Goal: Feedback & Contribution: Leave review/rating

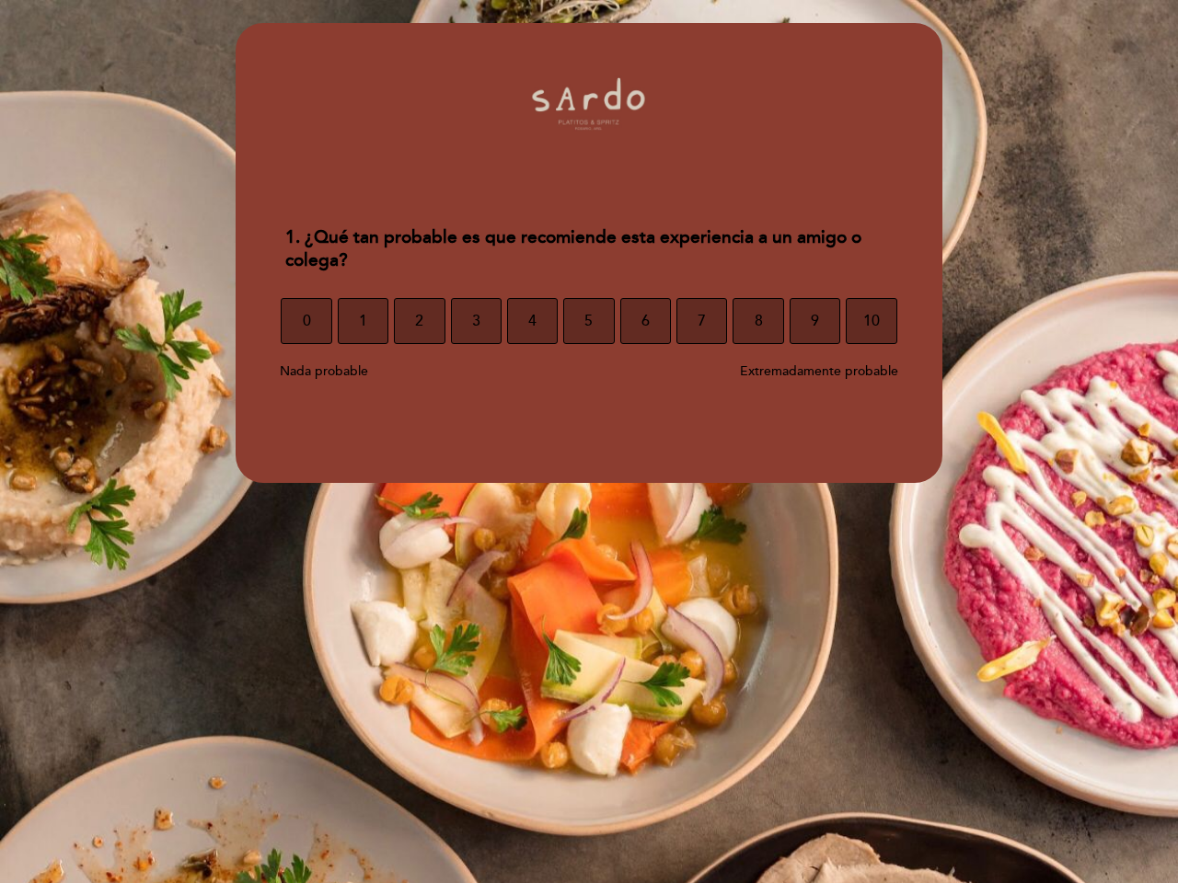
click at [589, 442] on section "1. ¿Qué tan probable es que recomiende esta experiencia a un amigo o colega? 1.…" at bounding box center [589, 253] width 707 height 460
click at [305, 321] on span "0" at bounding box center [307, 321] width 8 height 52
click at [363, 321] on span "1" at bounding box center [363, 321] width 8 height 52
click at [419, 321] on span "2" at bounding box center [419, 321] width 8 height 52
click at [476, 321] on span "3" at bounding box center [476, 321] width 8 height 52
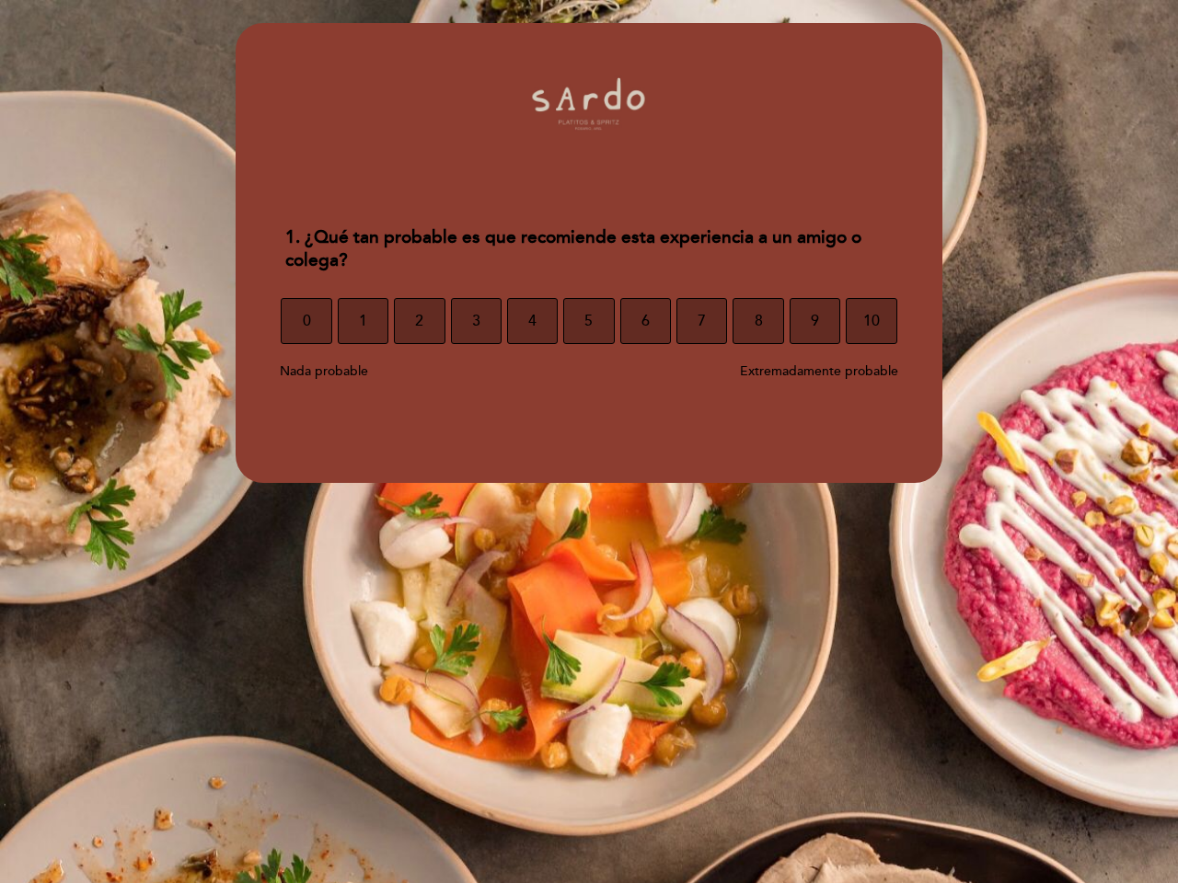
click at [532, 321] on span "4" at bounding box center [532, 321] width 8 height 52
click at [588, 321] on span "5" at bounding box center [588, 321] width 8 height 52
click at [645, 321] on span "6" at bounding box center [645, 321] width 8 height 52
click at [701, 321] on span "7" at bounding box center [701, 321] width 8 height 52
click at [757, 321] on span "8" at bounding box center [759, 321] width 8 height 52
